Goal: Entertainment & Leisure: Consume media (video, audio)

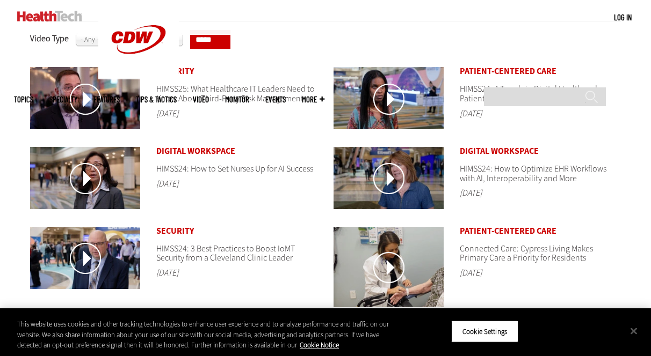
scroll to position [465, 0]
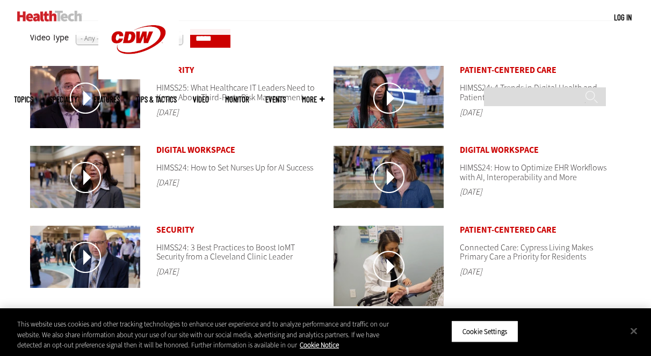
click at [650, 193] on html "Skip to main content Become an Insider Sign up [DATE] to receive premium conten…" at bounding box center [325, 128] width 651 height 1187
click at [83, 171] on link at bounding box center [85, 178] width 110 height 64
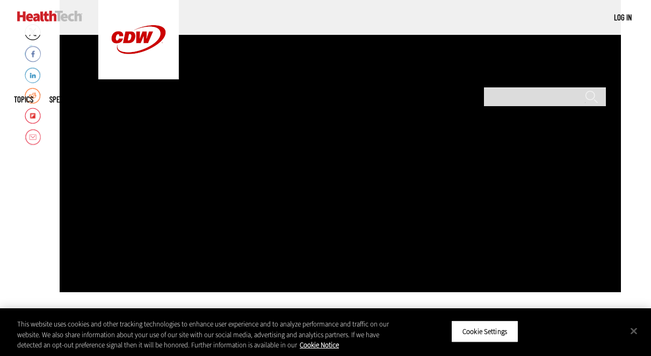
scroll to position [225, 0]
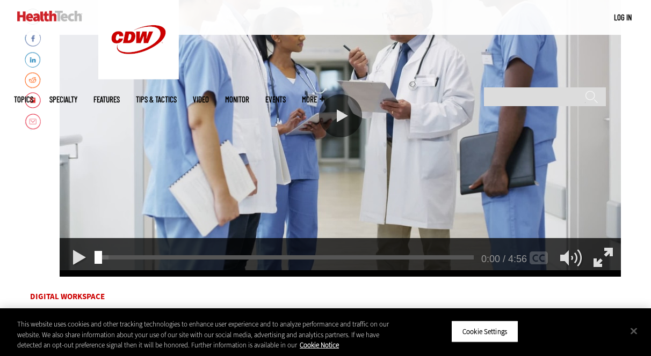
click at [349, 104] on div "Play or Pause Video" at bounding box center [340, 115] width 43 height 43
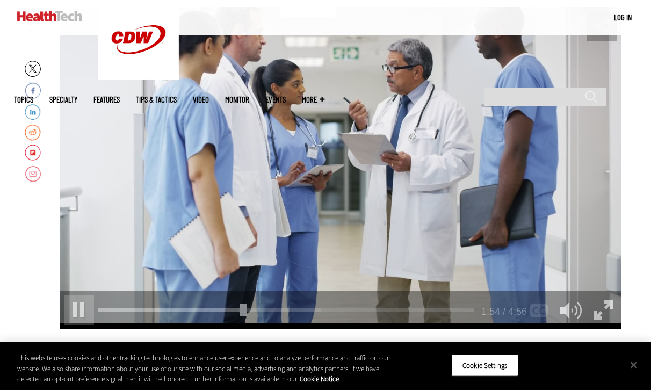
scroll to position [180, 0]
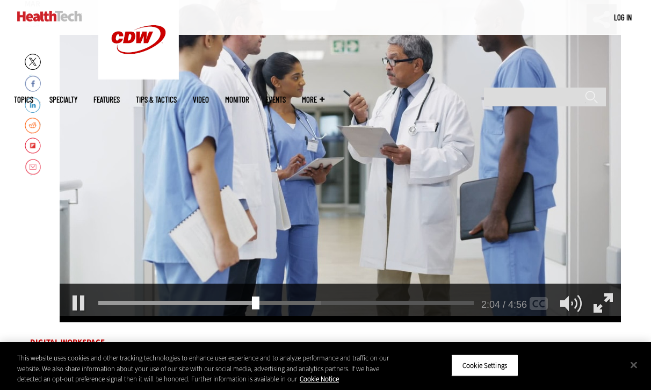
click at [245, 294] on div "2:04 2:04 / 4:56 AUDIO default" at bounding box center [340, 302] width 561 height 39
drag, startPoint x: 254, startPoint y: 300, endPoint x: 267, endPoint y: 301, distance: 12.4
click at [267, 301] on div "Seek Video" at bounding box center [270, 302] width 8 height 13
click at [281, 292] on div "2:20 2:20 / 4:56 AUDIO default" at bounding box center [340, 302] width 561 height 39
click at [301, 293] on div "2:22 2:22 / 4:56 AUDIO default" at bounding box center [340, 302] width 561 height 39
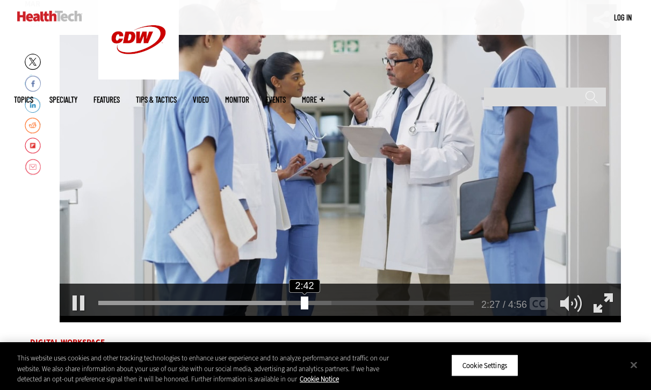
drag, startPoint x: 287, startPoint y: 301, endPoint x: 309, endPoint y: 302, distance: 22.0
click at [308, 302] on div "Seek Video" at bounding box center [305, 302] width 8 height 13
drag, startPoint x: 308, startPoint y: 301, endPoint x: 331, endPoint y: 302, distance: 23.6
click at [331, 302] on div "Seek Video" at bounding box center [329, 302] width 8 height 13
drag, startPoint x: 339, startPoint y: 303, endPoint x: 365, endPoint y: 304, distance: 26.3
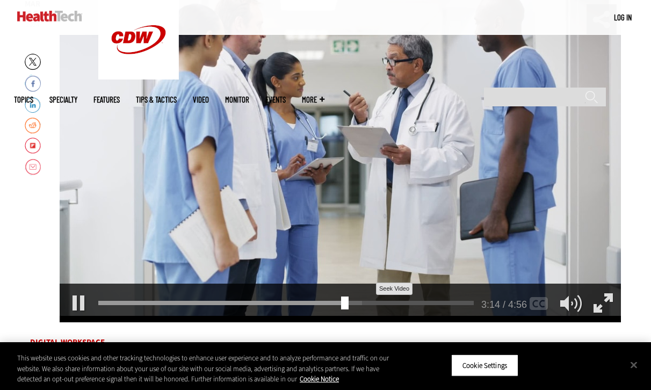
click at [365, 301] on div "3:14" at bounding box center [288, 301] width 380 height 1
drag, startPoint x: 353, startPoint y: 302, endPoint x: 376, endPoint y: 301, distance: 22.6
click at [376, 301] on div "3:24" at bounding box center [288, 301] width 380 height 1
drag, startPoint x: 363, startPoint y: 297, endPoint x: 385, endPoint y: 301, distance: 22.9
click at [385, 301] on div "Seek Video" at bounding box center [381, 302] width 8 height 13
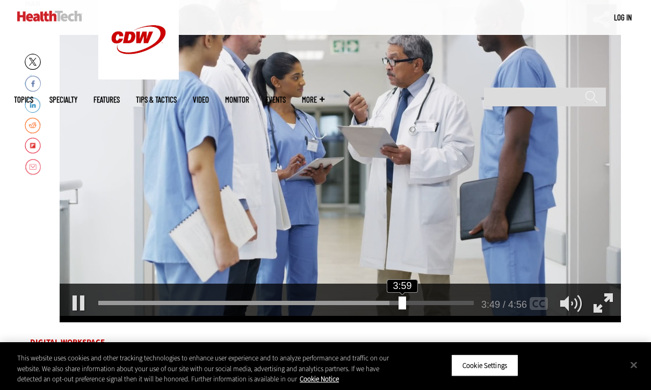
drag, startPoint x: 385, startPoint y: 301, endPoint x: 401, endPoint y: 302, distance: 15.1
click at [401, 302] on div "Seek Video" at bounding box center [402, 302] width 8 height 13
drag, startPoint x: 410, startPoint y: 304, endPoint x: 422, endPoint y: 305, distance: 11.9
click at [422, 305] on div "Seek Video" at bounding box center [424, 302] width 8 height 13
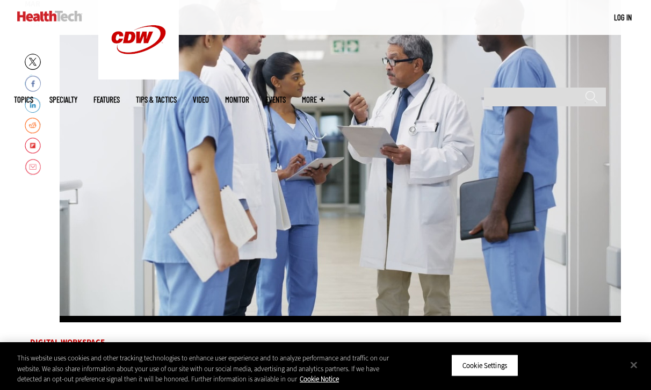
click at [422, 305] on div "Video viewer" at bounding box center [340, 161] width 561 height 322
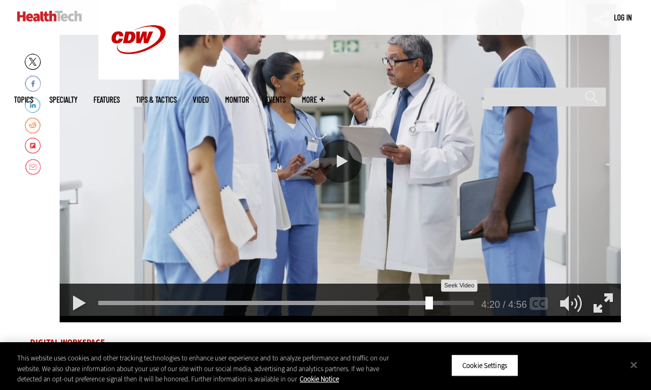
drag, startPoint x: 422, startPoint y: 305, endPoint x: 430, endPoint y: 301, distance: 9.1
click at [430, 301] on div "4:20 4:20 / 4:56 AUDIO default" at bounding box center [340, 161] width 561 height 322
click at [430, 301] on div "Seek Video" at bounding box center [429, 302] width 8 height 13
click at [68, 305] on div "Play" at bounding box center [79, 303] width 30 height 30
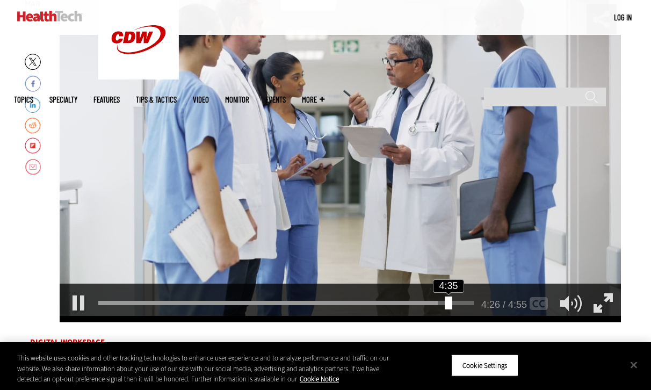
drag, startPoint x: 432, startPoint y: 301, endPoint x: 446, endPoint y: 303, distance: 14.1
click at [446, 303] on div "Seek Video" at bounding box center [449, 302] width 8 height 13
drag, startPoint x: 449, startPoint y: 304, endPoint x: 467, endPoint y: 309, distance: 17.8
click at [467, 309] on div "Seek Video" at bounding box center [469, 302] width 8 height 13
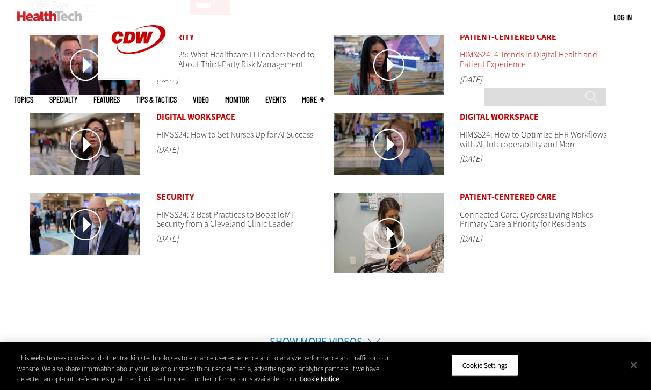
scroll to position [465, 0]
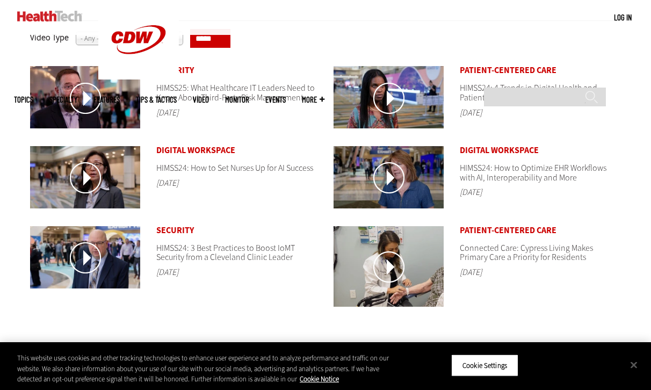
click at [392, 171] on link at bounding box center [388, 178] width 110 height 64
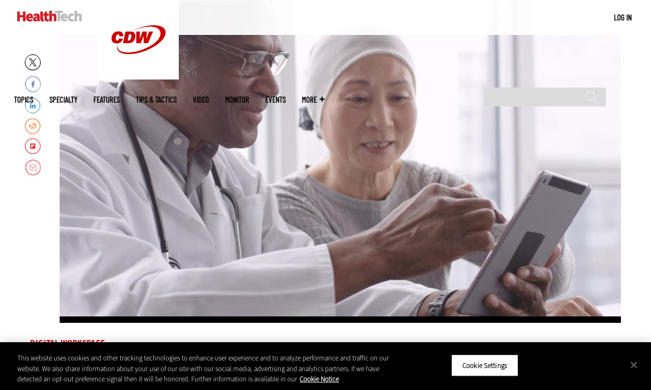
scroll to position [169, 0]
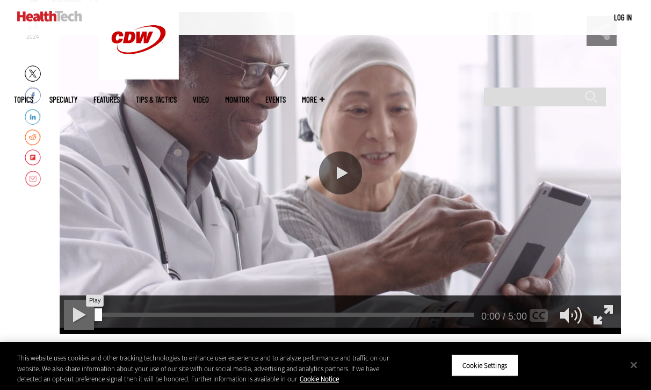
click at [75, 316] on div "Play" at bounding box center [79, 315] width 30 height 30
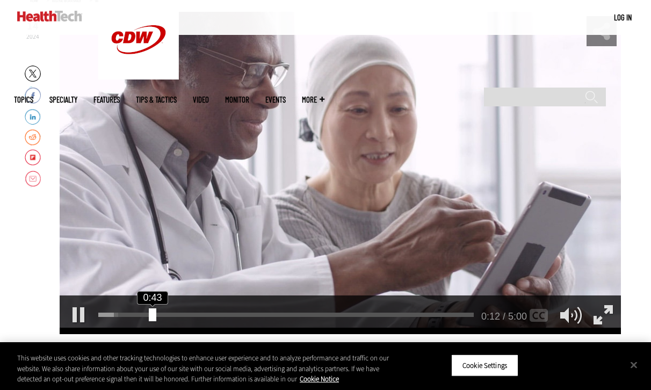
drag, startPoint x: 110, startPoint y: 313, endPoint x: 161, endPoint y: 317, distance: 51.7
click at [156, 317] on div "Seek Video" at bounding box center [153, 314] width 8 height 13
click at [162, 311] on div "1:00 1:00 / 5:00 AUDIO [Original]" at bounding box center [340, 314] width 561 height 39
drag, startPoint x: 178, startPoint y: 313, endPoint x: 159, endPoint y: 314, distance: 19.3
click at [159, 314] on div "Seek Video" at bounding box center [157, 314] width 8 height 13
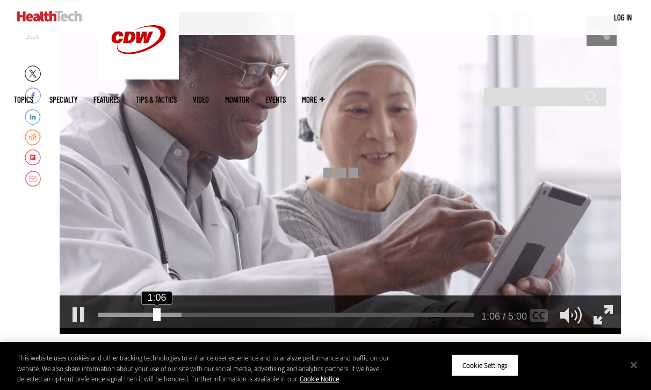
click at [159, 314] on div "Seek Video" at bounding box center [157, 314] width 8 height 13
drag, startPoint x: 197, startPoint y: 314, endPoint x: 234, endPoint y: 315, distance: 37.0
click at [234, 315] on div "Seek Video" at bounding box center [231, 314] width 8 height 13
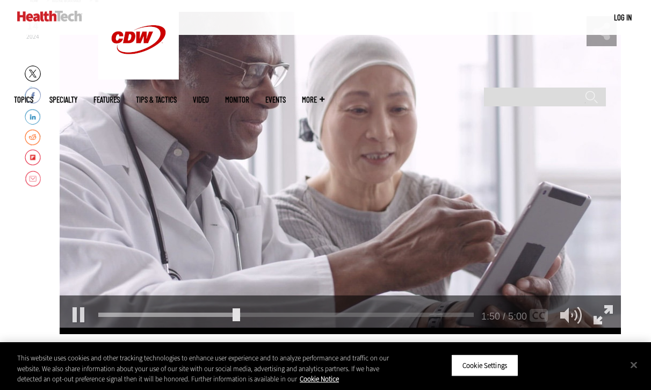
drag, startPoint x: 232, startPoint y: 316, endPoint x: 266, endPoint y: 321, distance: 34.6
click at [266, 321] on div "1:50 1:50 / 5:00 AUDIO [Original]" at bounding box center [340, 314] width 561 height 39
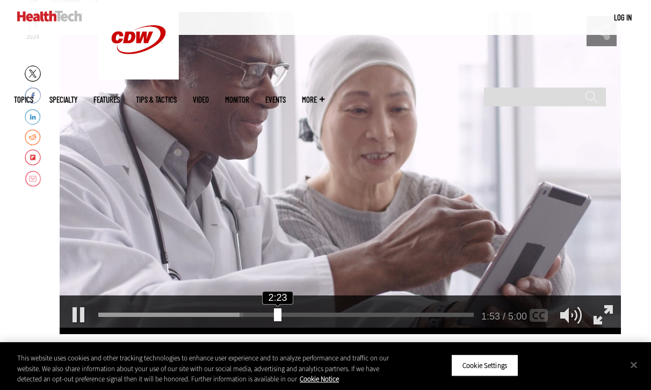
drag, startPoint x: 237, startPoint y: 311, endPoint x: 278, endPoint y: 313, distance: 40.3
click at [278, 313] on div "Seek Video" at bounding box center [278, 314] width 8 height 13
drag, startPoint x: 278, startPoint y: 313, endPoint x: 321, endPoint y: 316, distance: 43.6
click at [321, 313] on div "2:27" at bounding box center [288, 312] width 380 height 1
drag, startPoint x: 282, startPoint y: 312, endPoint x: 325, endPoint y: 319, distance: 44.0
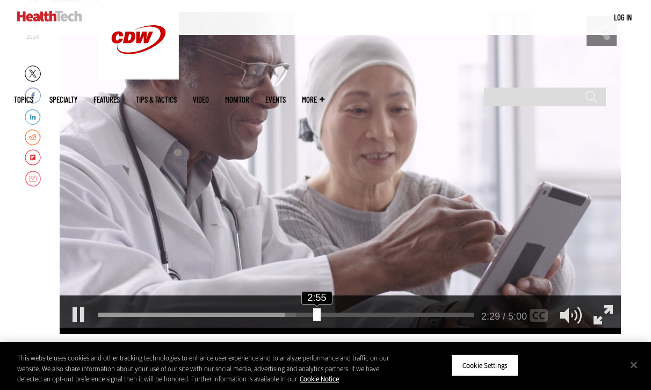
click at [321, 319] on div "Seek Video" at bounding box center [317, 314] width 8 height 13
drag, startPoint x: 326, startPoint y: 312, endPoint x: 367, endPoint y: 315, distance: 41.5
click at [367, 313] on div "3:06" at bounding box center [288, 312] width 380 height 1
drag, startPoint x: 332, startPoint y: 310, endPoint x: 374, endPoint y: 310, distance: 41.9
click at [374, 310] on div "Seek Video" at bounding box center [374, 314] width 8 height 13
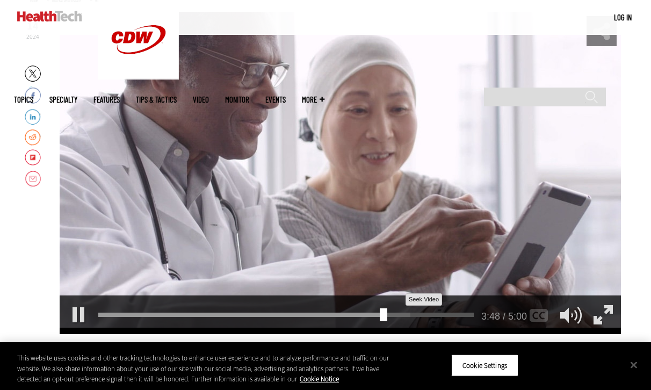
drag, startPoint x: 375, startPoint y: 309, endPoint x: 395, endPoint y: 315, distance: 20.9
click at [395, 315] on div "3:48 3:48 / 5:00 AUDIO [Original]" at bounding box center [340, 314] width 561 height 39
drag, startPoint x: 383, startPoint y: 314, endPoint x: 406, endPoint y: 318, distance: 23.9
click at [406, 318] on div "Seek Video" at bounding box center [409, 314] width 8 height 13
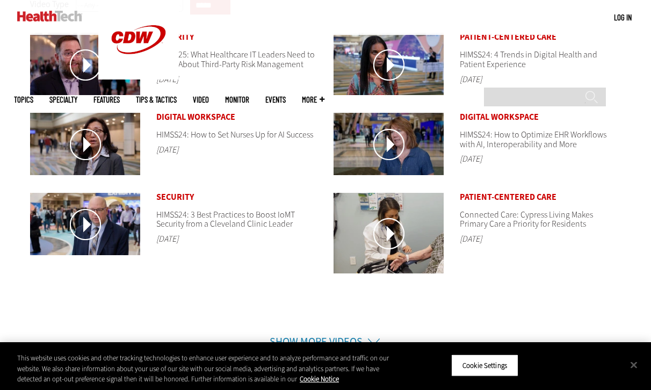
scroll to position [465, 0]
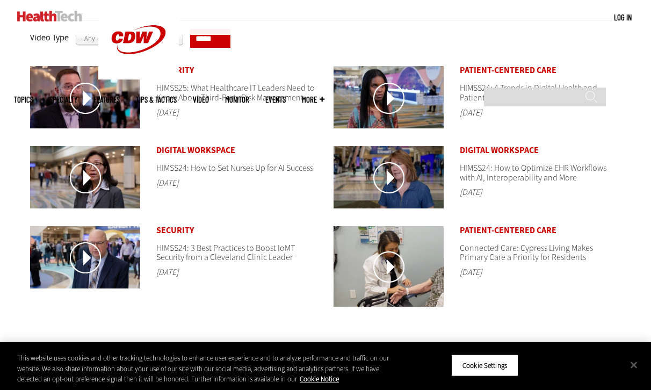
click at [390, 94] on link at bounding box center [388, 98] width 110 height 64
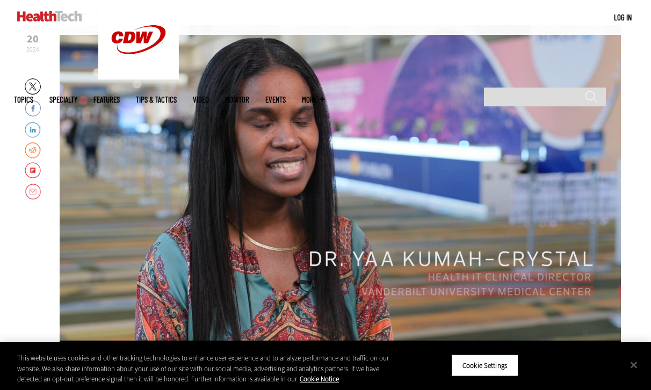
scroll to position [159, 0]
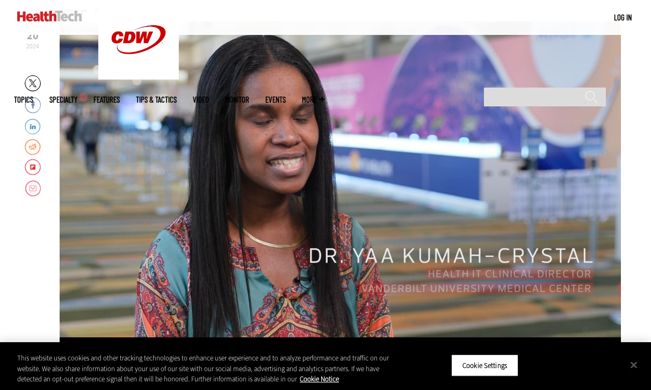
drag, startPoint x: 654, startPoint y: 66, endPoint x: 655, endPoint y: 105, distance: 39.7
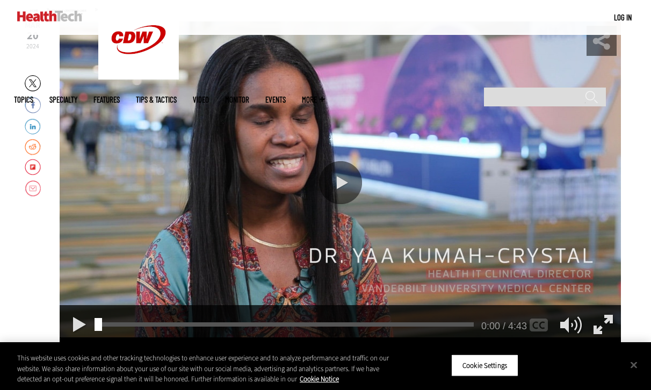
click at [77, 96] on span "Specialty" at bounding box center [63, 100] width 28 height 8
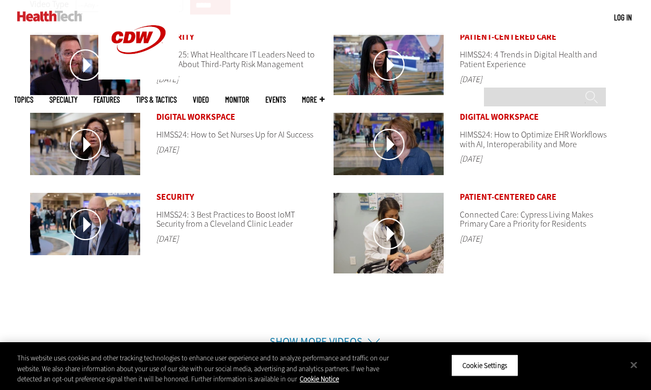
scroll to position [465, 0]
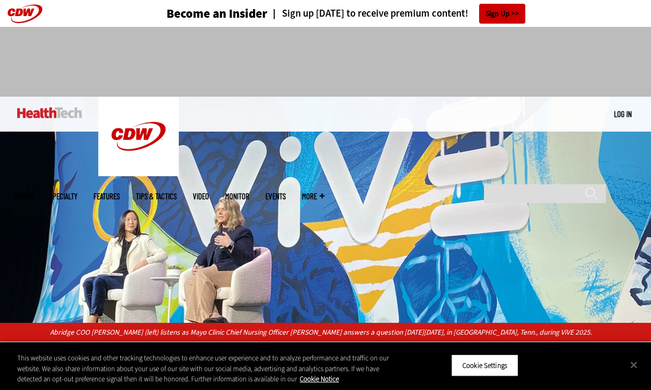
click at [372, 207] on img at bounding box center [325, 210] width 651 height 226
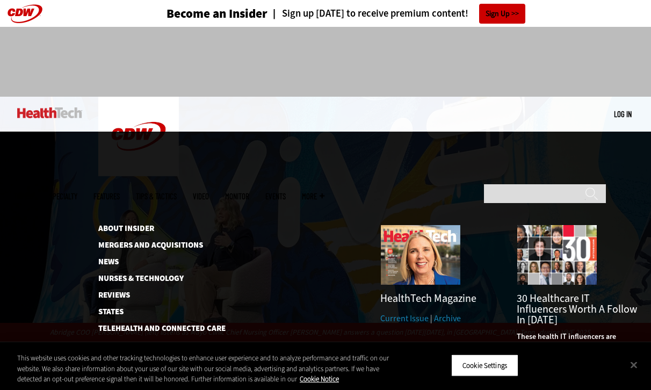
click at [286, 192] on link "Events" at bounding box center [275, 196] width 20 height 8
click at [120, 192] on link "Features" at bounding box center [106, 196] width 26 height 8
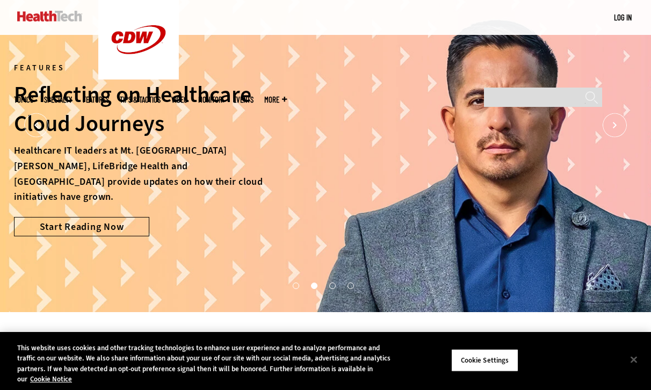
scroll to position [54, 0]
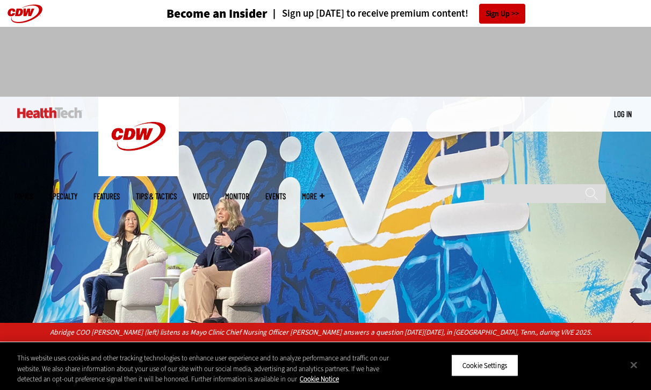
click at [209, 192] on link "Video" at bounding box center [201, 196] width 16 height 8
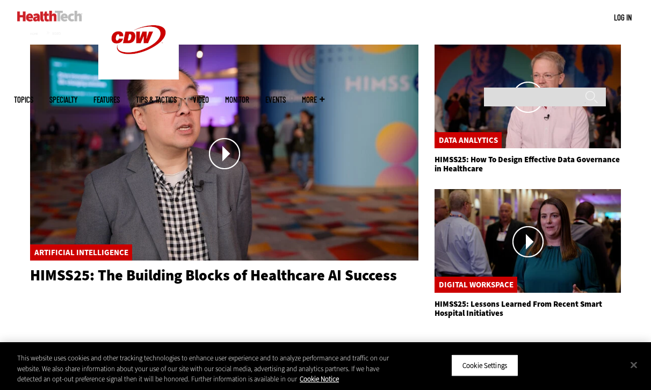
scroll to position [130, 0]
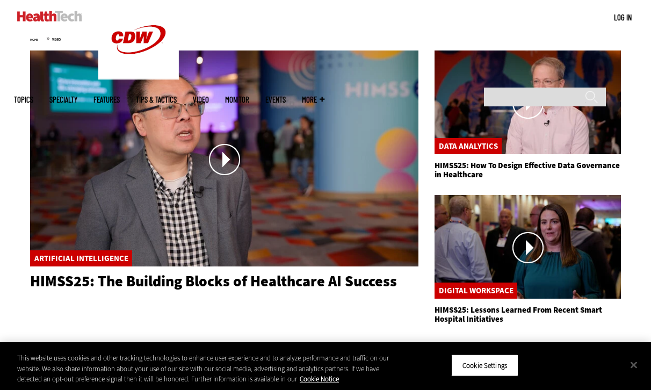
click at [234, 155] on link at bounding box center [224, 158] width 388 height 217
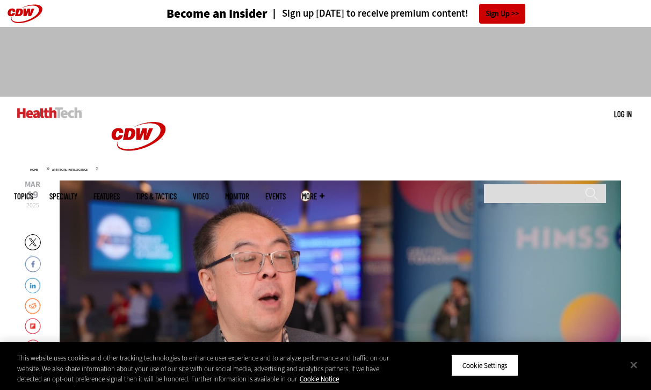
drag, startPoint x: 650, startPoint y: 57, endPoint x: 647, endPoint y: 76, distance: 19.5
click at [647, 76] on div at bounding box center [325, 62] width 651 height 70
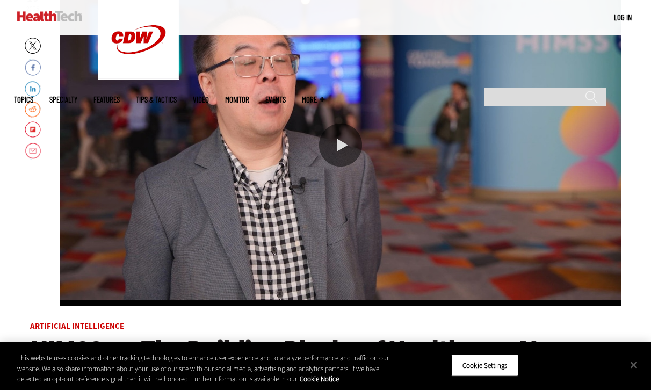
scroll to position [187, 0]
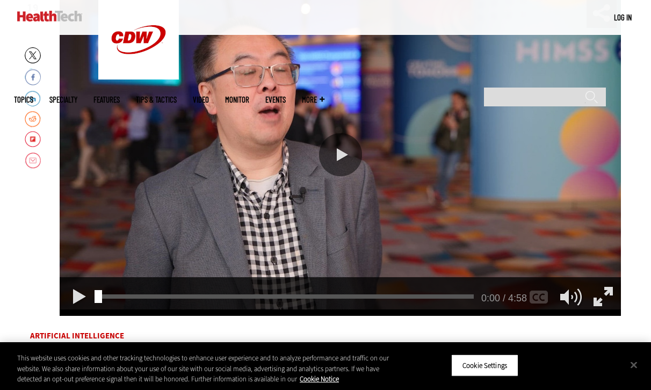
click at [346, 151] on div "Play or Pause Video" at bounding box center [340, 154] width 43 height 43
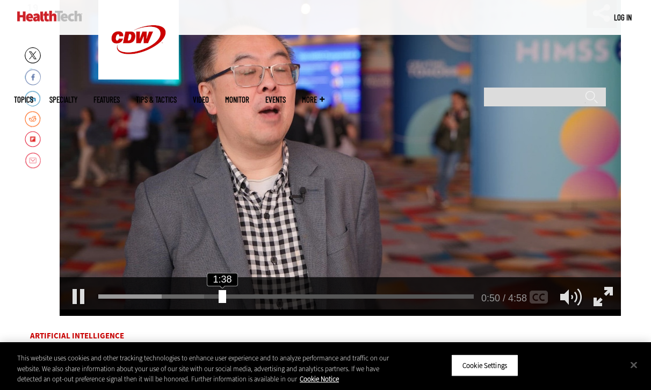
drag, startPoint x: 155, startPoint y: 299, endPoint x: 218, endPoint y: 300, distance: 62.8
click at [218, 300] on div "1:38 0:50 / 4:58 AUDIO [Original]" at bounding box center [340, 296] width 561 height 39
drag, startPoint x: 229, startPoint y: 297, endPoint x: 213, endPoint y: 299, distance: 16.2
click at [213, 299] on div "Seek Video" at bounding box center [214, 296] width 8 height 13
click at [211, 301] on div "Seek Video" at bounding box center [214, 296] width 8 height 13
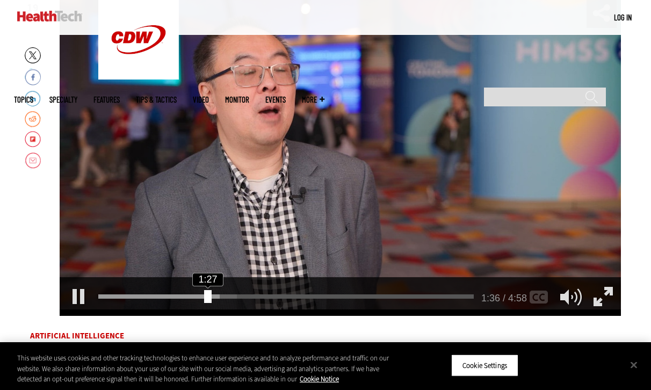
drag, startPoint x: 215, startPoint y: 295, endPoint x: 205, endPoint y: 296, distance: 10.3
click at [205, 296] on div "Seek Video" at bounding box center [208, 296] width 8 height 13
drag, startPoint x: 216, startPoint y: 297, endPoint x: 243, endPoint y: 303, distance: 27.5
click at [243, 303] on div "1:55 1:35 / 4:58 AUDIO [Original]" at bounding box center [340, 296] width 561 height 39
drag, startPoint x: 291, startPoint y: 298, endPoint x: 355, endPoint y: 309, distance: 64.8
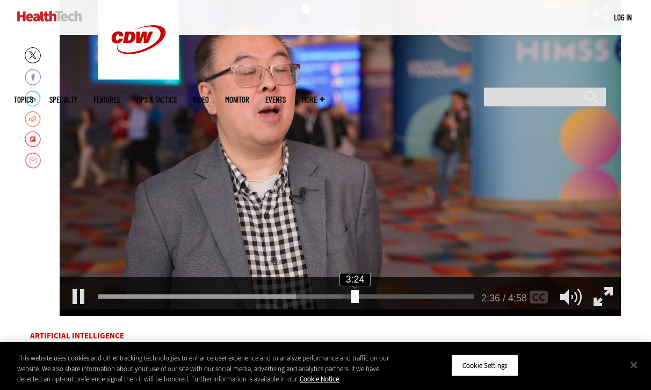
click at [355, 309] on div "3:24 2:36 / 4:58 AUDIO [Original]" at bounding box center [340, 296] width 561 height 39
click at [350, 299] on div "3:24 3:25 / 4:58 AUDIO [Original]" at bounding box center [340, 296] width 561 height 39
drag, startPoint x: 362, startPoint y: 295, endPoint x: 374, endPoint y: 299, distance: 12.9
click at [374, 299] on div "Seek Video" at bounding box center [374, 296] width 8 height 13
drag, startPoint x: 381, startPoint y: 295, endPoint x: 409, endPoint y: 301, distance: 28.7
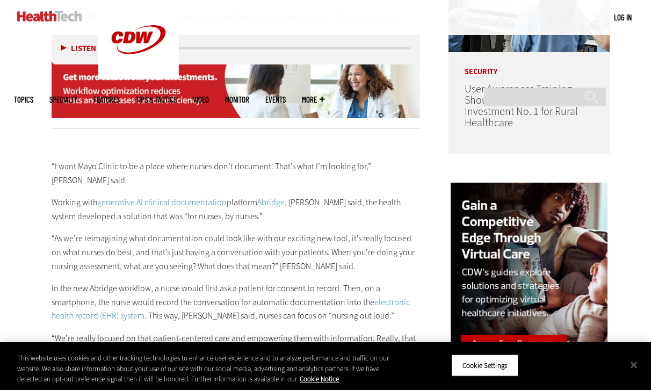
scroll to position [847, 0]
